Goal: Task Accomplishment & Management: Use online tool/utility

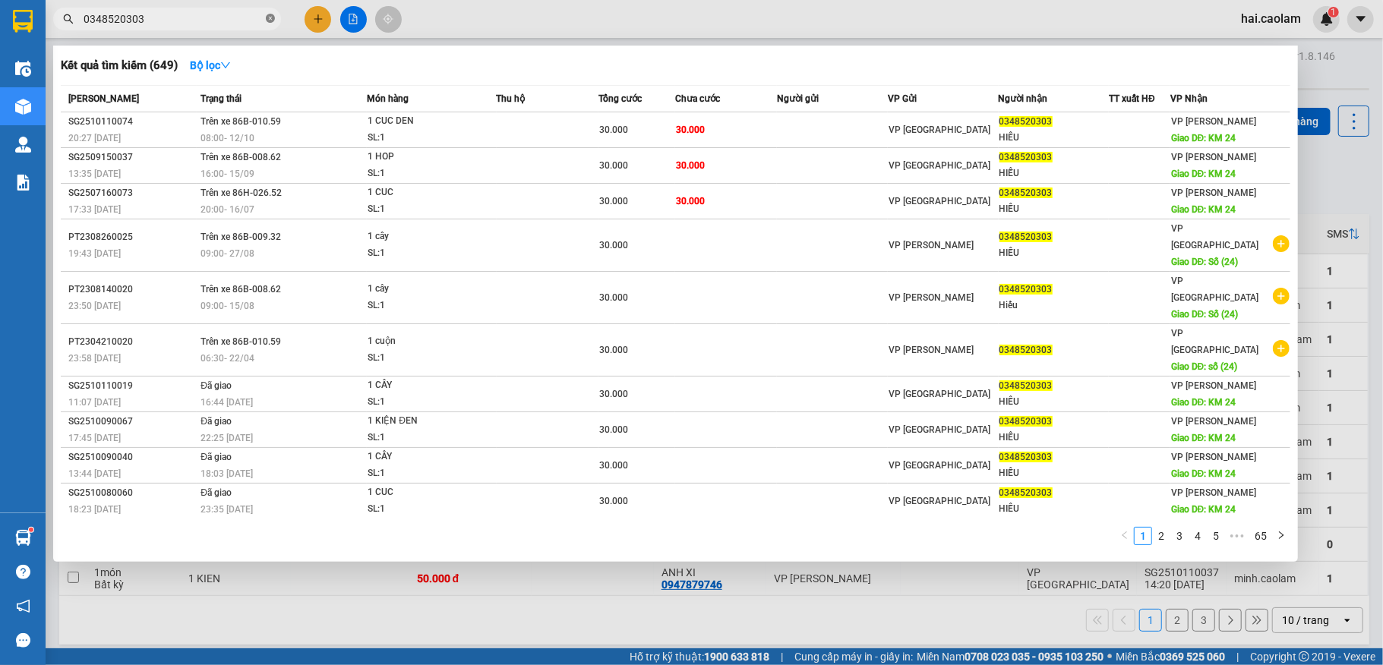
click at [267, 19] on icon "close-circle" at bounding box center [270, 18] width 9 height 9
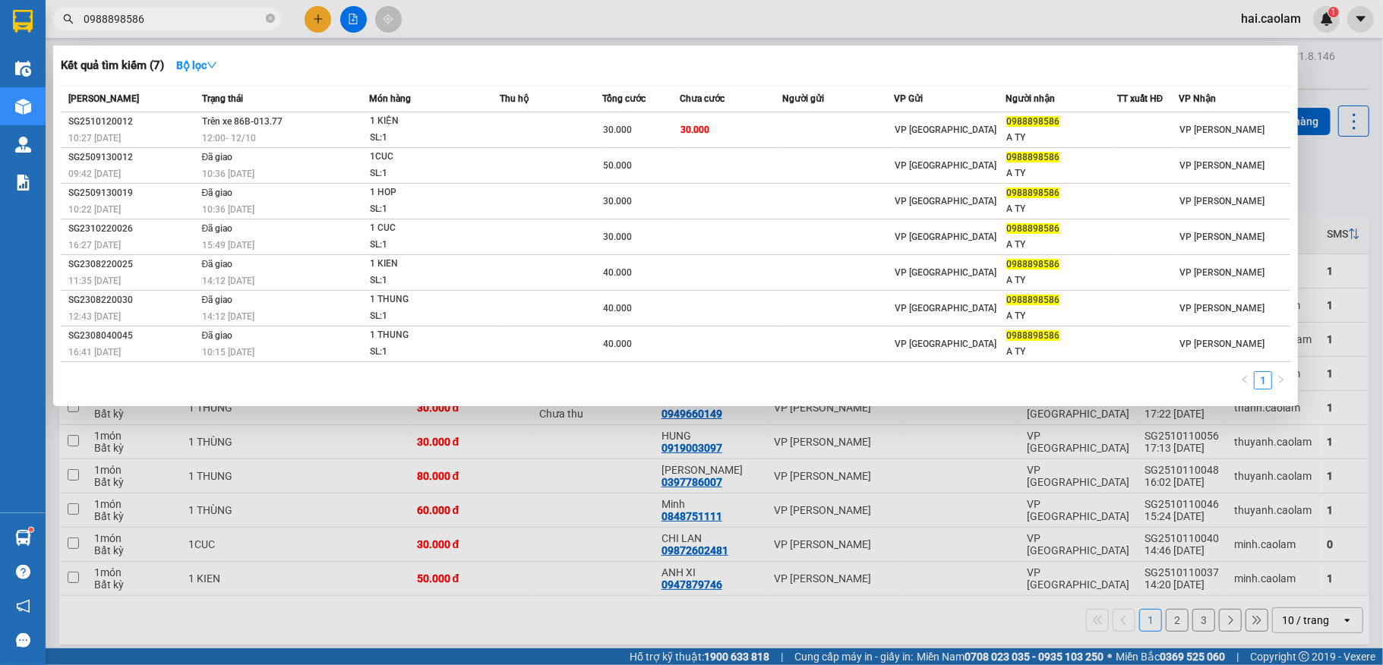
type input "0988898586"
click at [178, 514] on div at bounding box center [691, 332] width 1383 height 665
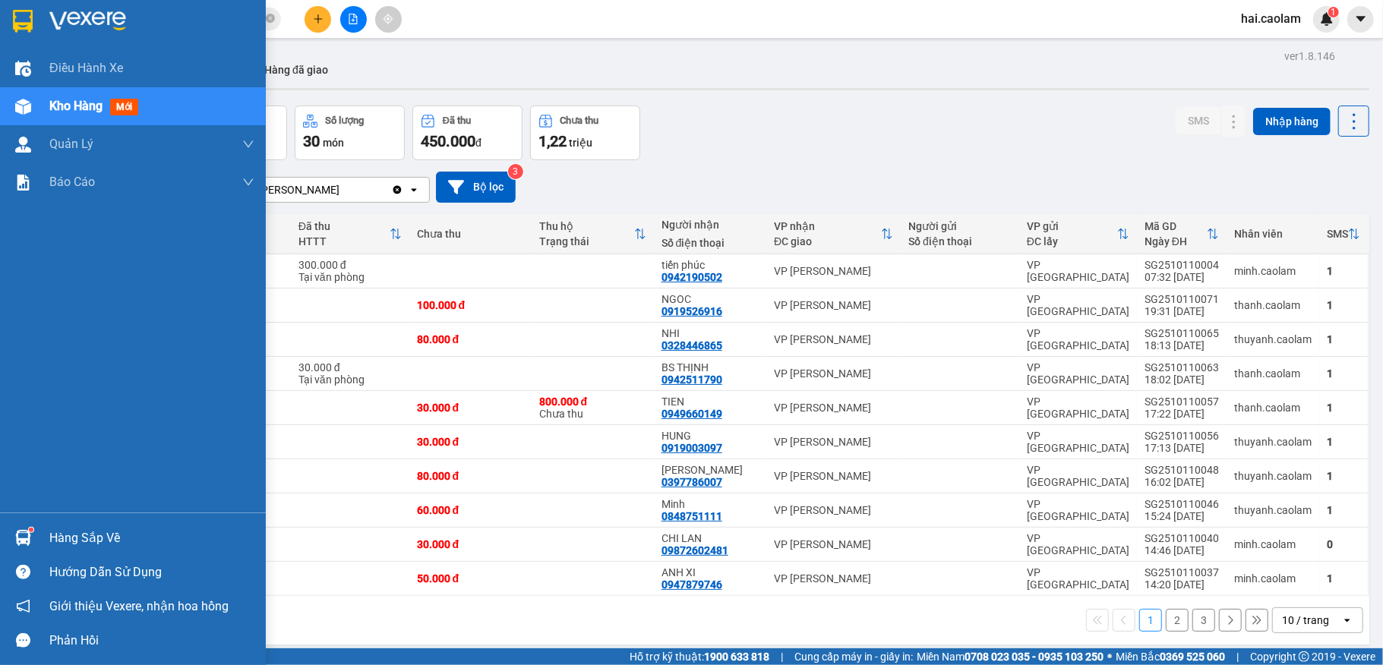
click at [104, 532] on div "Hàng sắp về" at bounding box center [151, 538] width 205 height 23
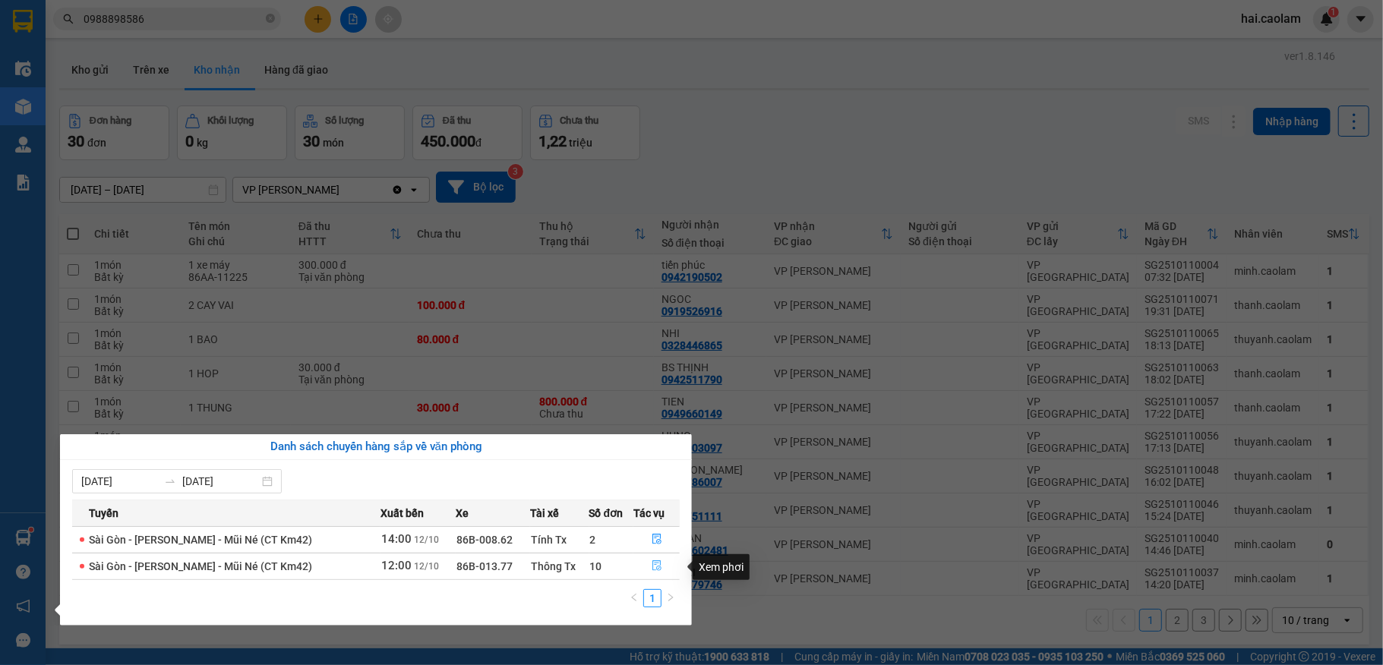
click at [653, 567] on icon "file-done" at bounding box center [657, 566] width 11 height 11
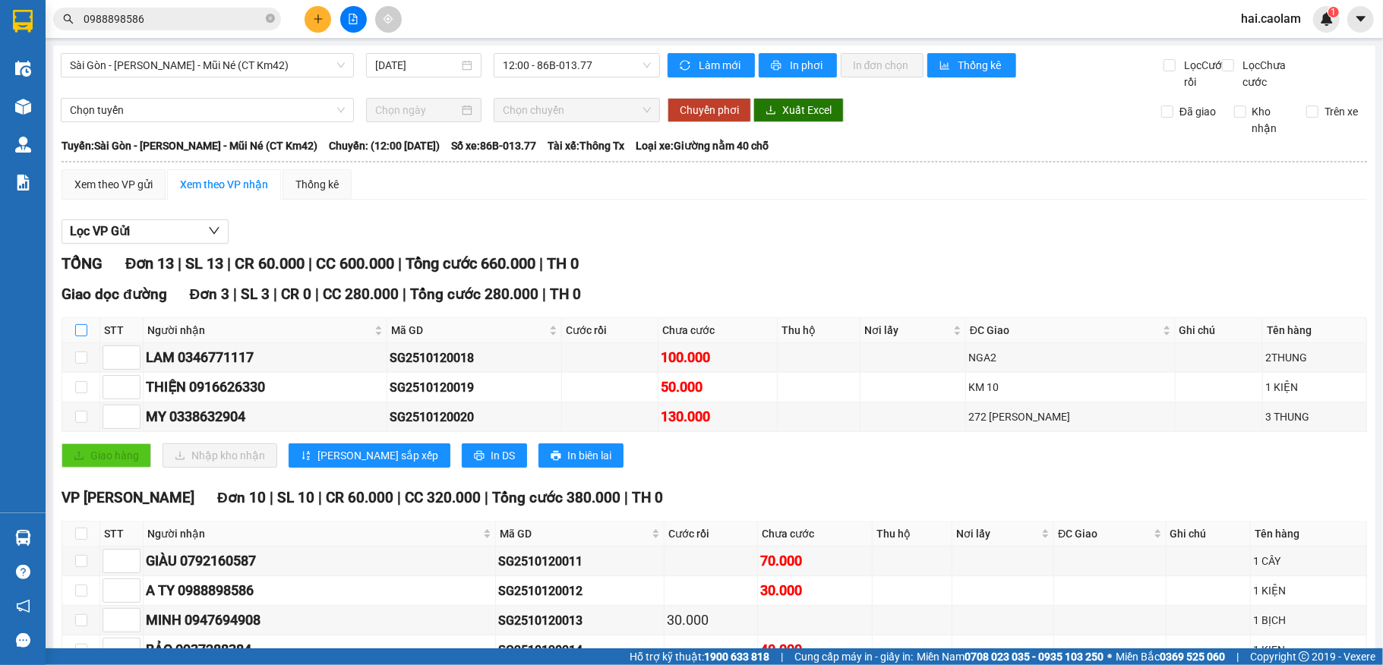
drag, startPoint x: 82, startPoint y: 350, endPoint x: 107, endPoint y: 460, distance: 112.2
click at [81, 337] on input "checkbox" at bounding box center [81, 330] width 12 height 12
checkbox input "true"
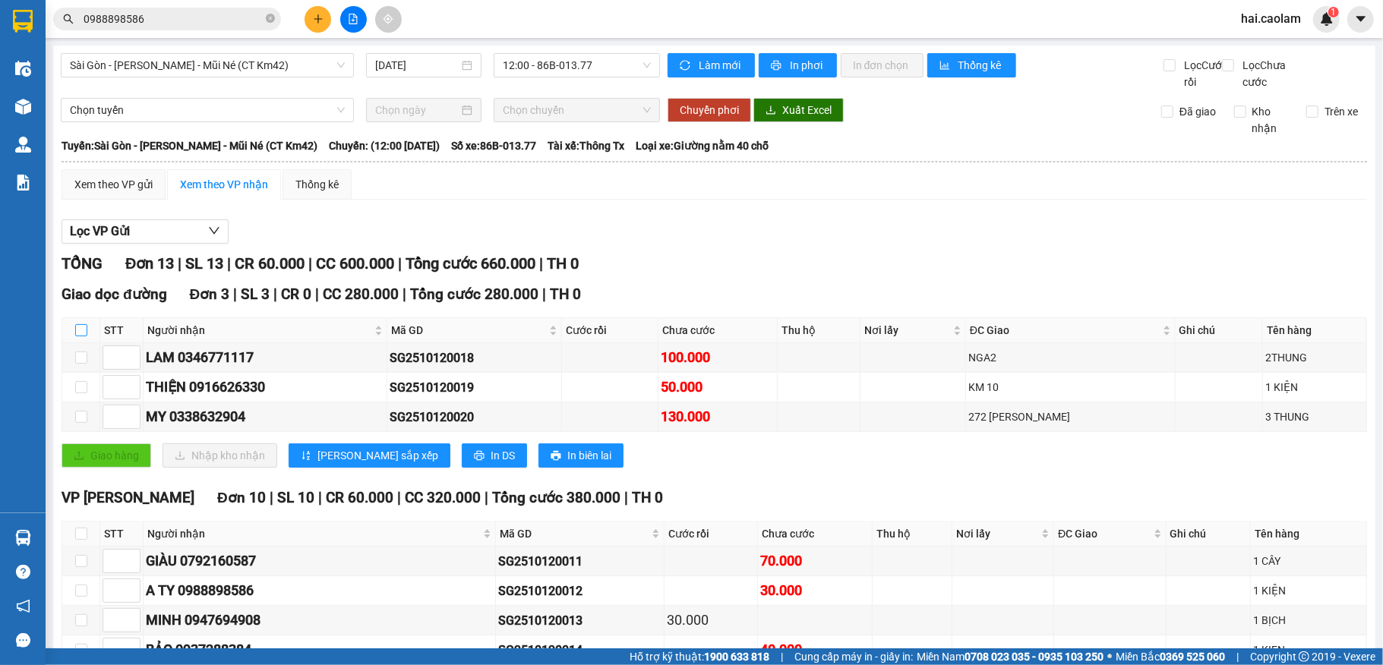
checkbox input "true"
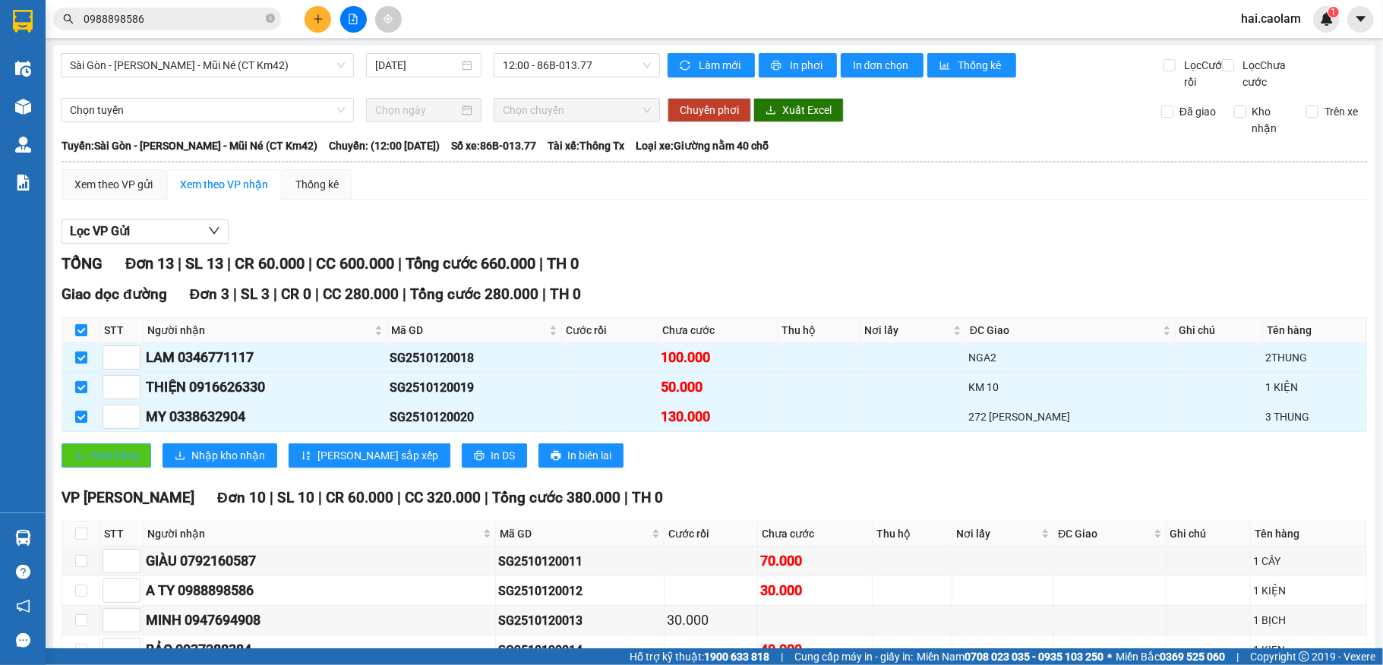
click at [107, 464] on span "Giao hàng" at bounding box center [114, 455] width 49 height 17
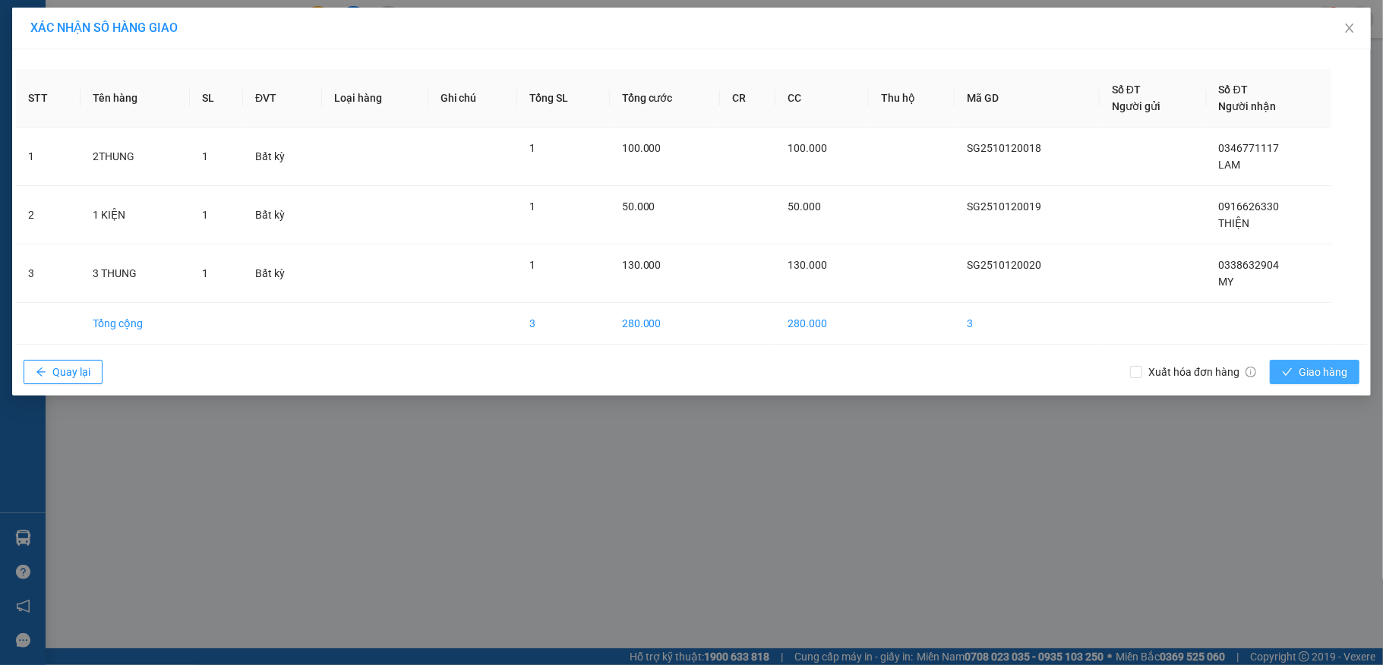
click at [1317, 378] on span "Giao hàng" at bounding box center [1323, 372] width 49 height 17
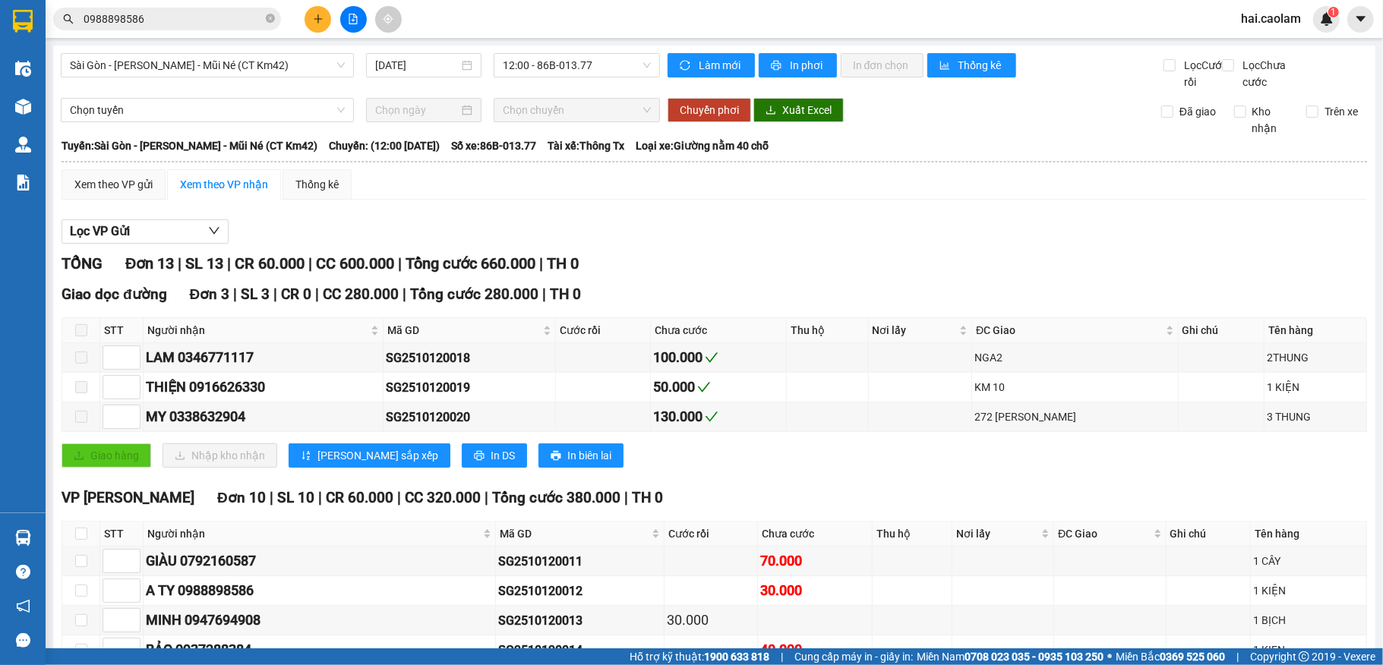
click at [160, 28] on span "0988898586" at bounding box center [167, 19] width 228 height 23
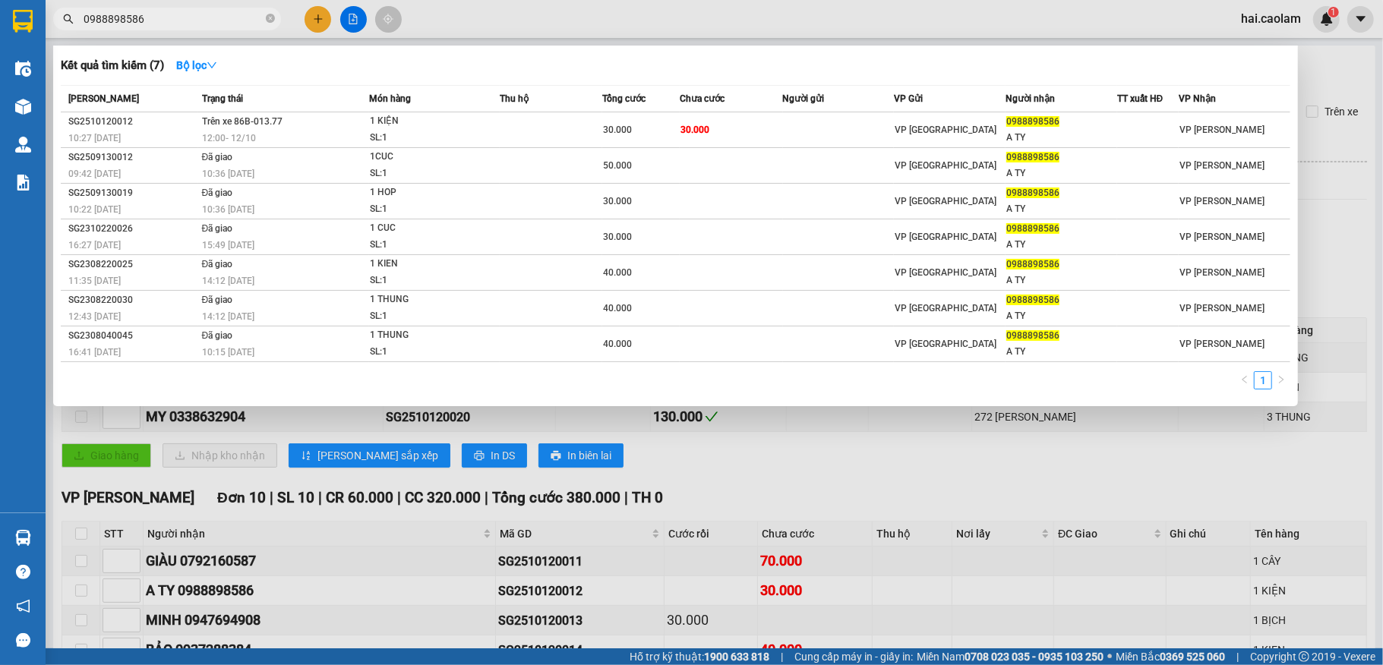
click at [163, 22] on input "0988898586" at bounding box center [173, 19] width 179 height 17
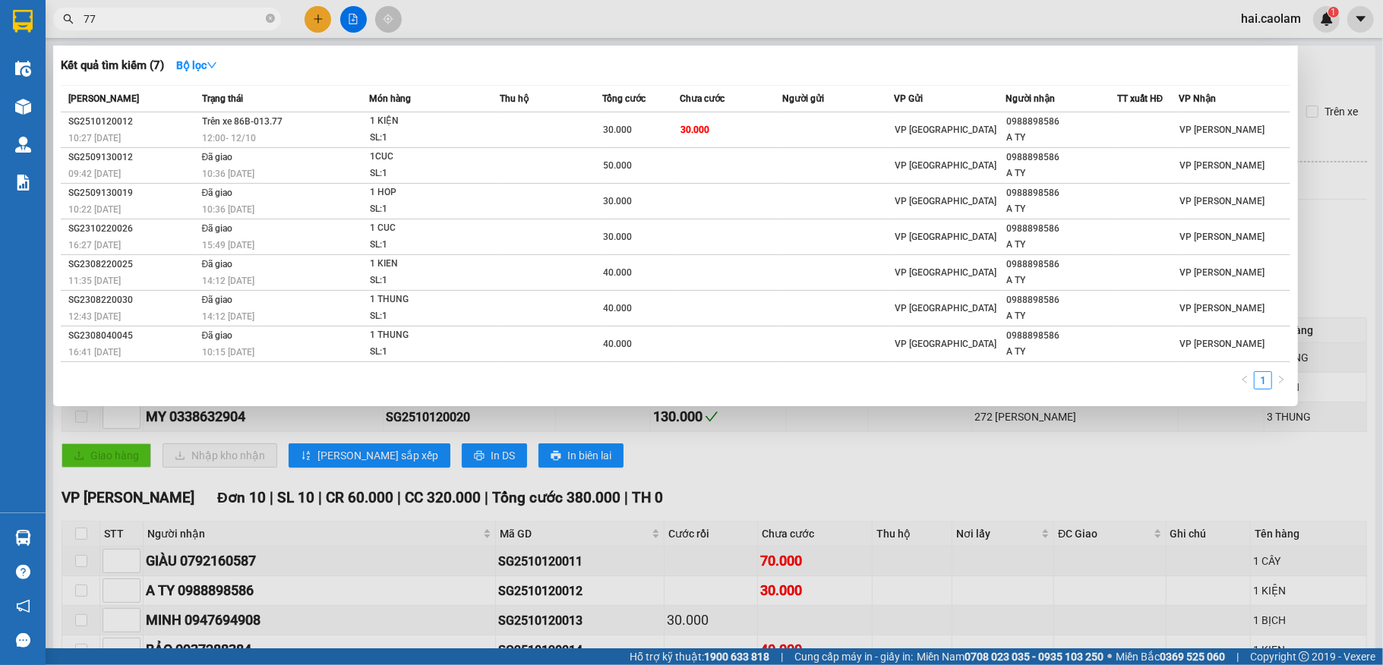
type input "779"
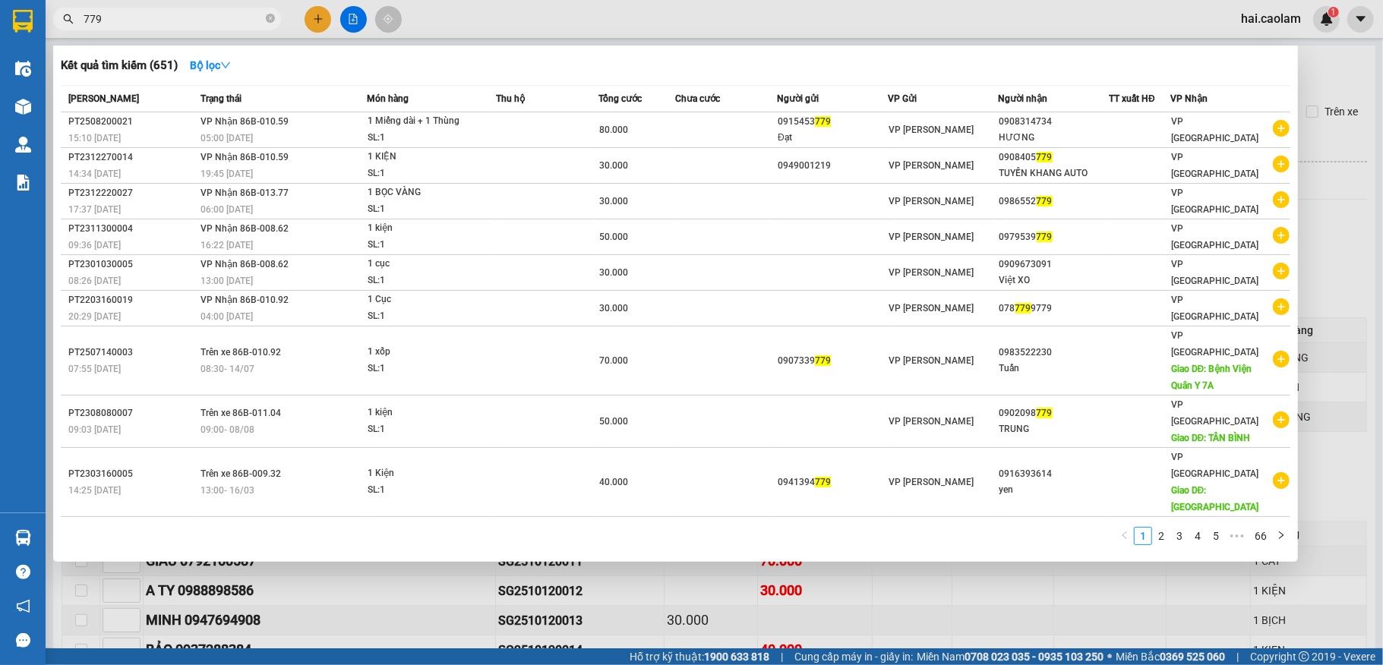
click at [187, 13] on input "779" at bounding box center [173, 19] width 179 height 17
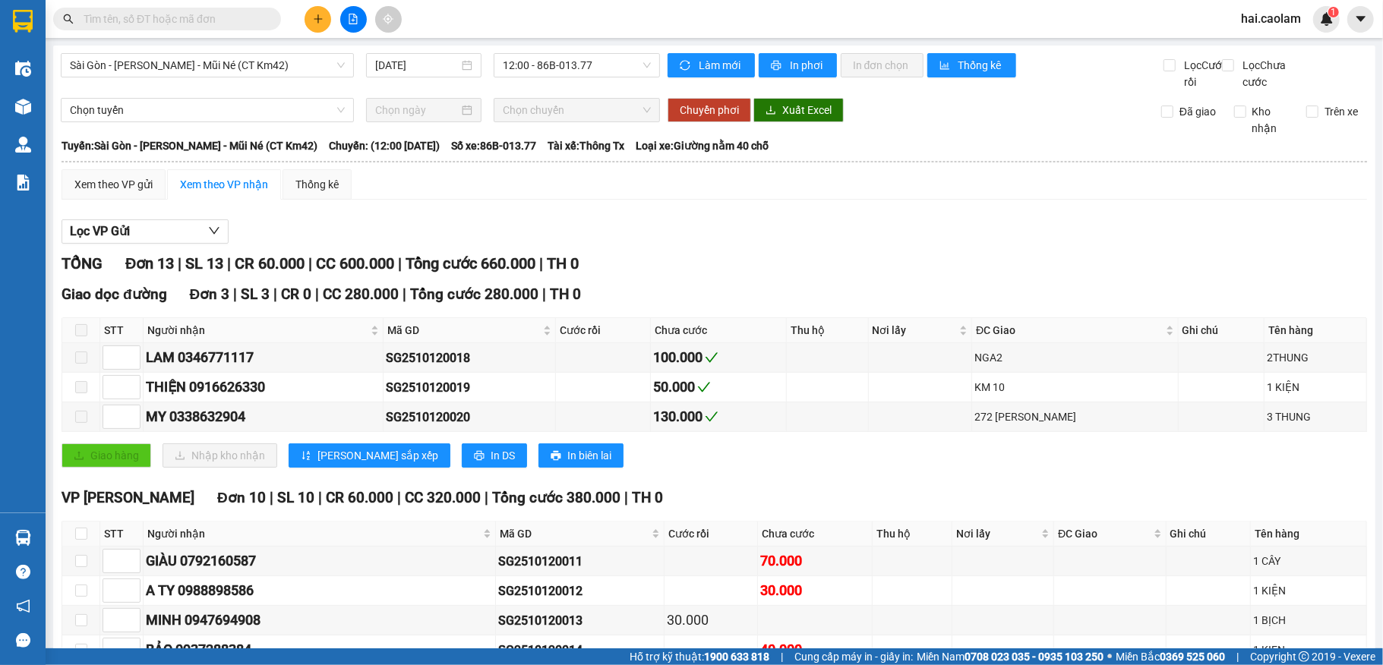
scroll to position [302, 0]
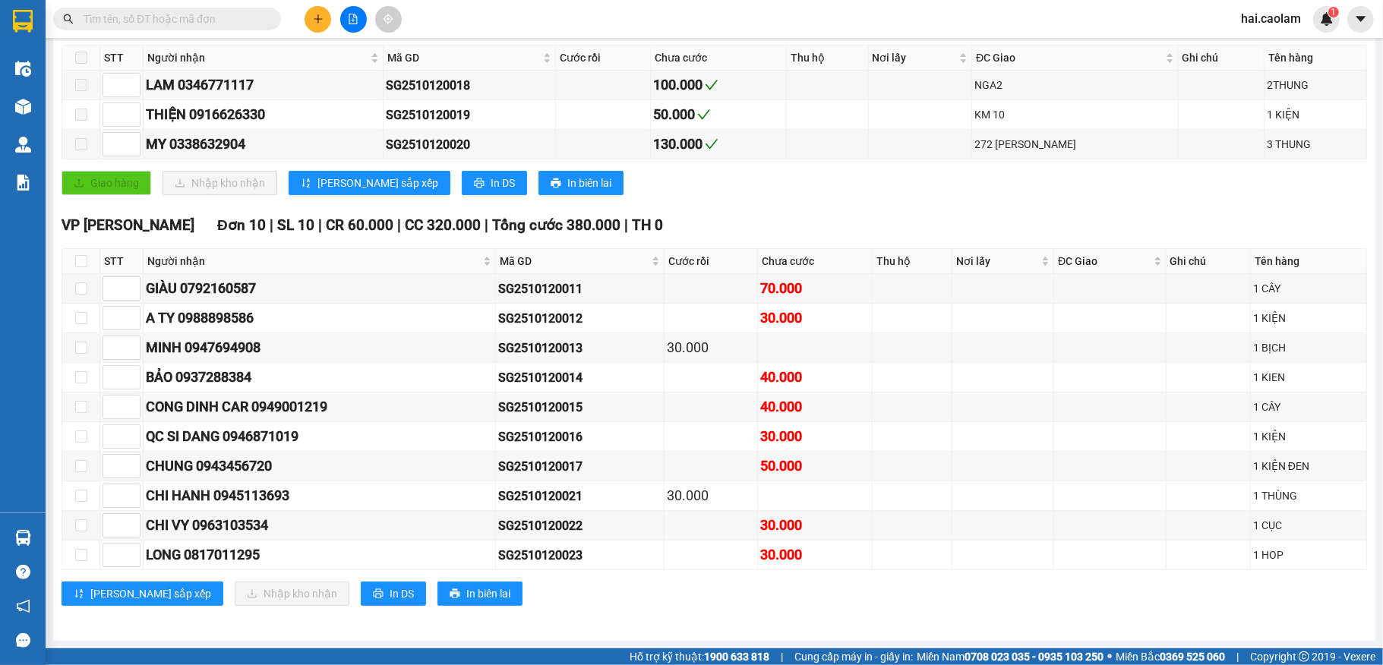
click at [201, 23] on input "text" at bounding box center [173, 19] width 179 height 17
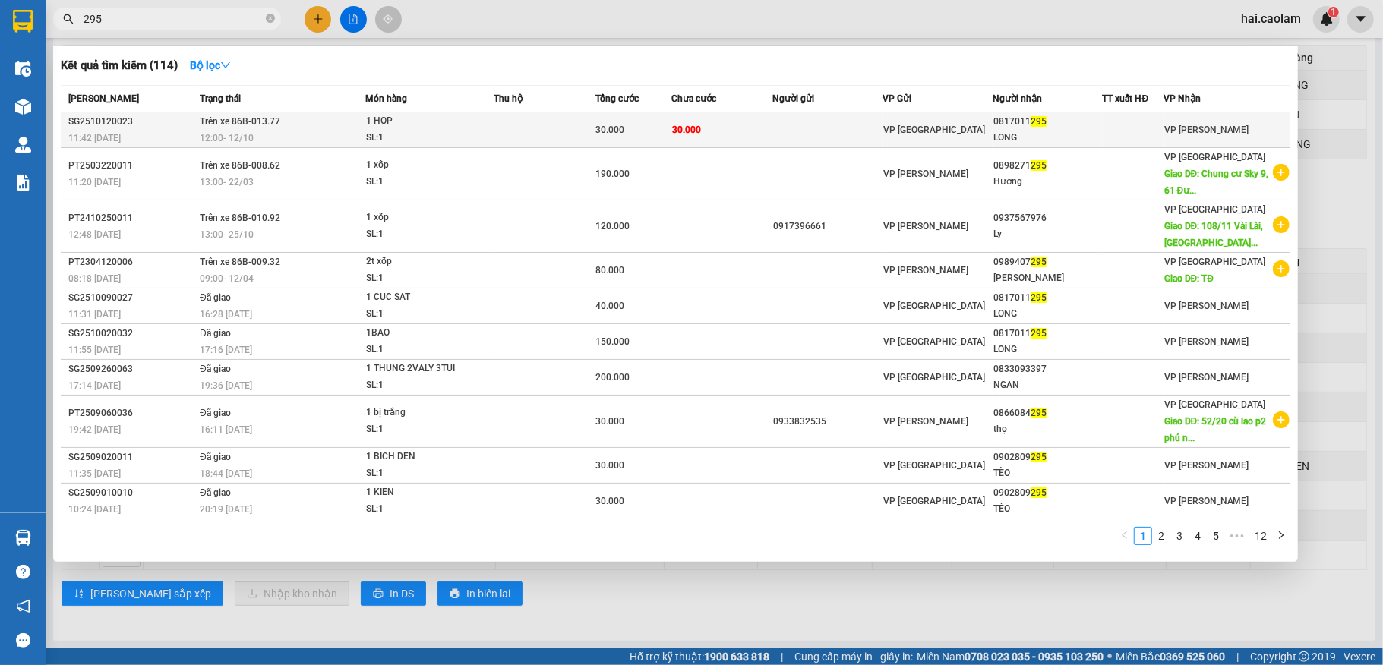
type input "295"
click at [751, 122] on td "30.000" at bounding box center [723, 130] width 102 height 36
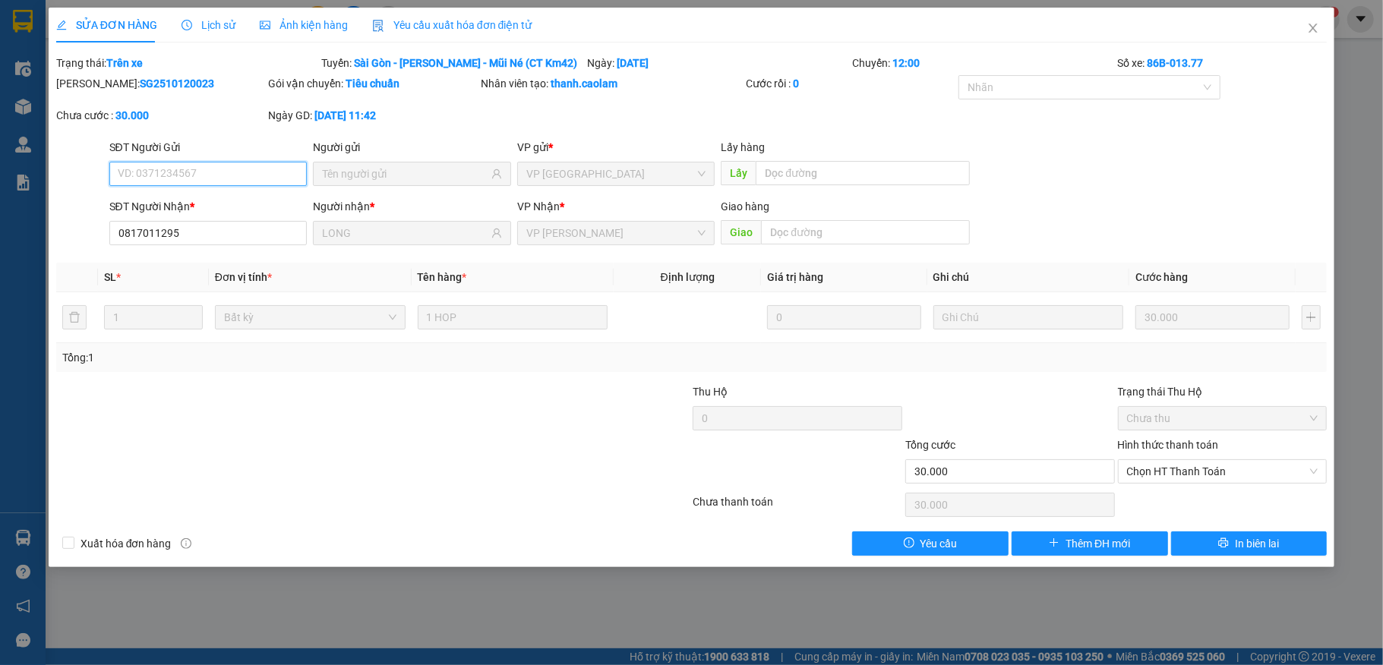
type input "0817011295"
type input "LONG"
type input "30.000"
click at [1313, 27] on icon "close" at bounding box center [1313, 28] width 12 height 12
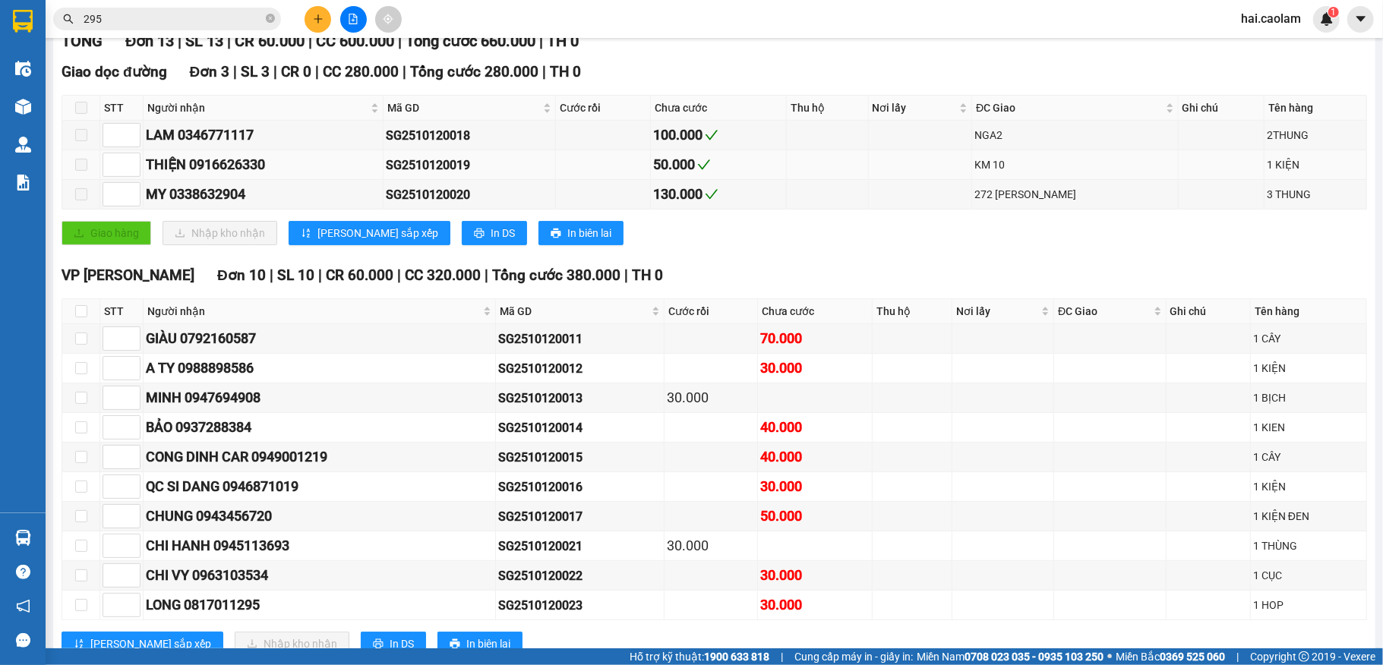
scroll to position [302, 0]
